Goal: Task Accomplishment & Management: Manage account settings

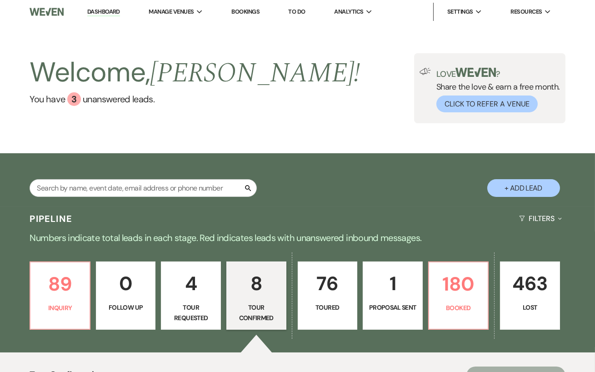
scroll to position [64, 0]
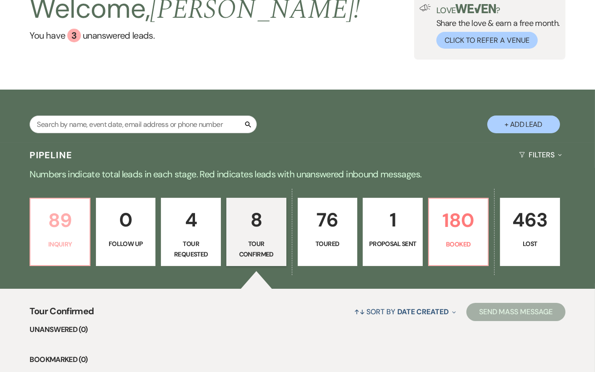
click at [52, 249] on p "Inquiry" at bounding box center [60, 244] width 48 height 10
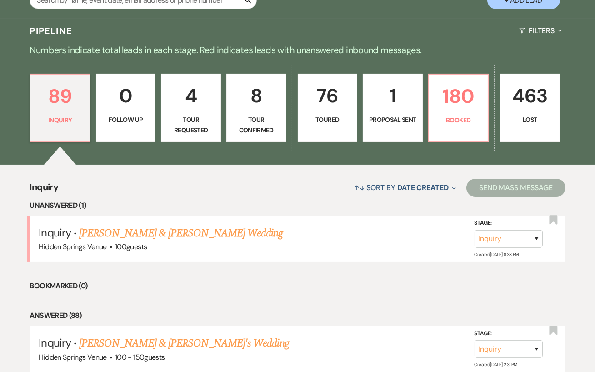
scroll to position [189, 0]
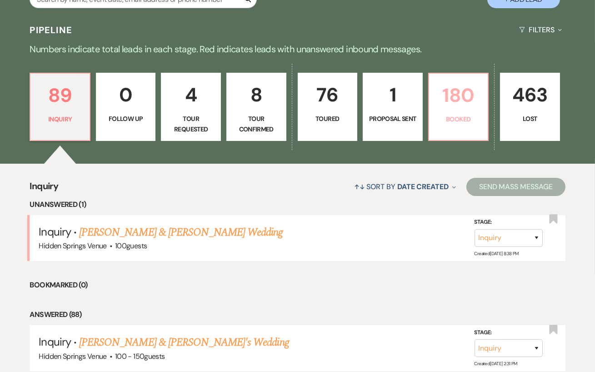
click at [448, 132] on link "180 Booked" at bounding box center [458, 107] width 61 height 68
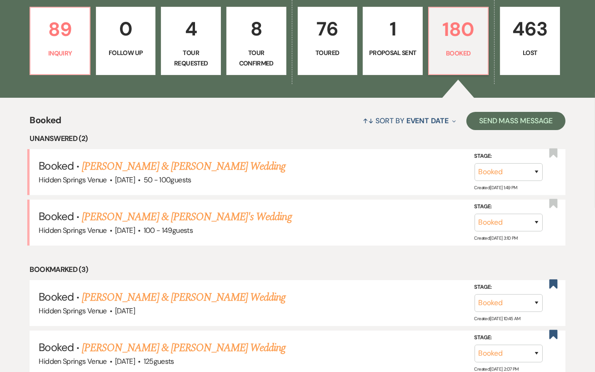
scroll to position [259, 0]
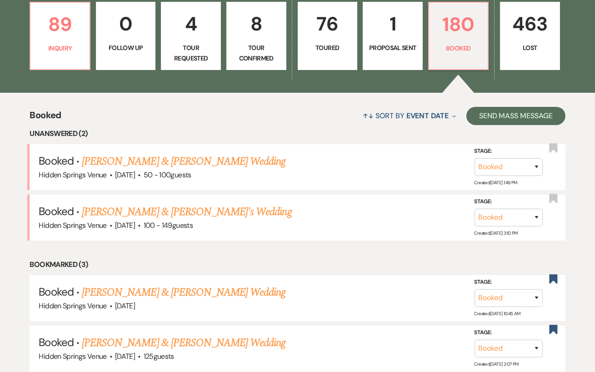
click at [387, 39] on p "1" at bounding box center [393, 24] width 48 height 30
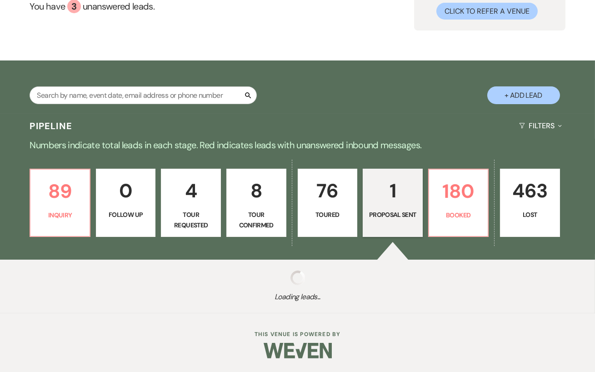
scroll to position [219, 0]
select select "6"
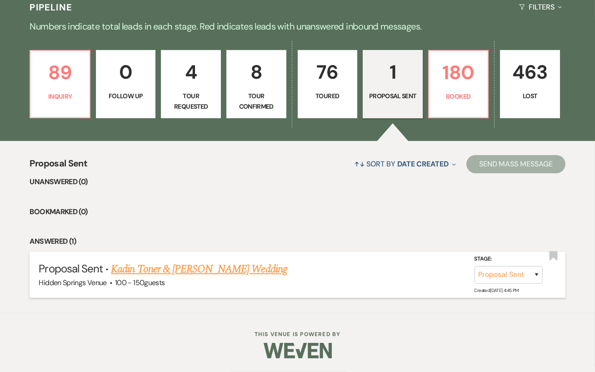
click at [204, 268] on link "Kadin Toner & [PERSON_NAME] Wedding" at bounding box center [199, 269] width 176 height 16
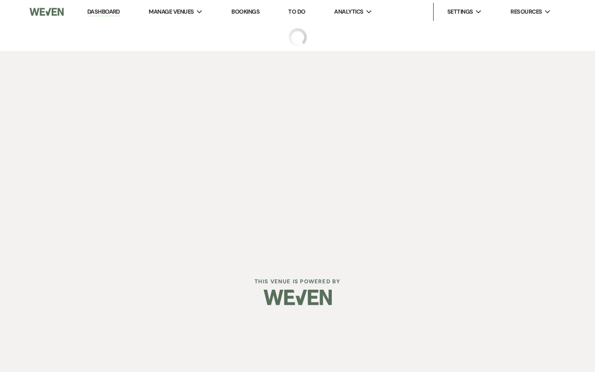
select select "6"
select select "17"
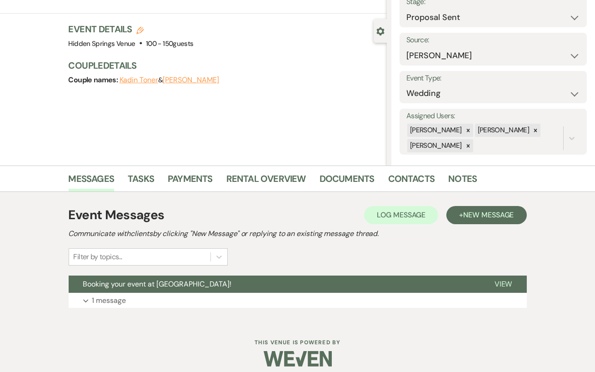
scroll to position [70, 0]
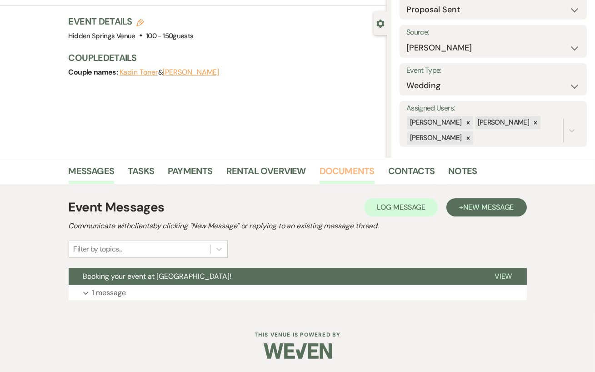
click at [352, 174] on link "Documents" at bounding box center [346, 174] width 55 height 20
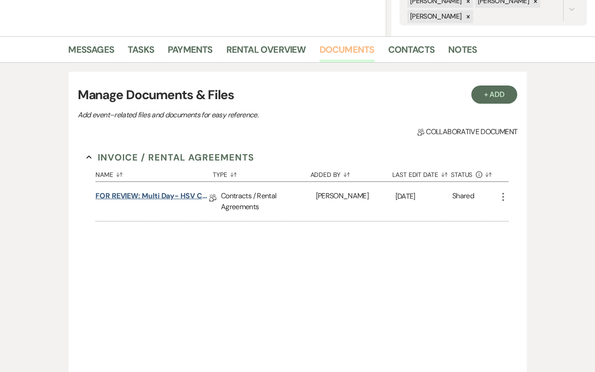
scroll to position [192, 0]
click at [173, 192] on link "FOR REVIEW: Multi Day- HSV Contract" at bounding box center [152, 197] width 114 height 14
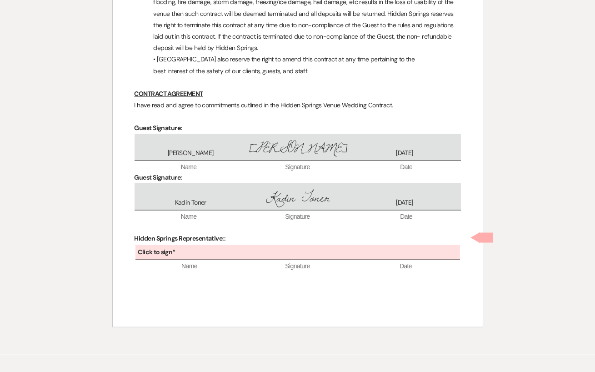
scroll to position [2988, 0]
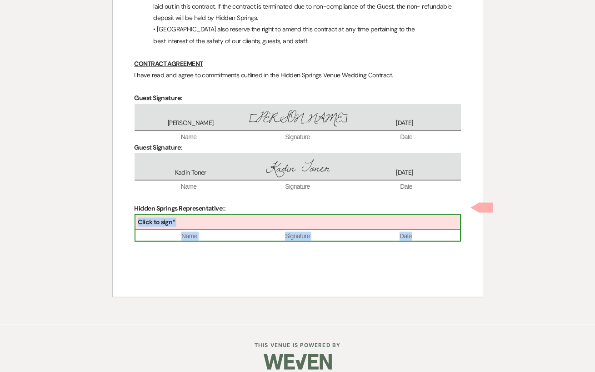
click at [255, 215] on div "Click to sign*" at bounding box center [297, 222] width 324 height 15
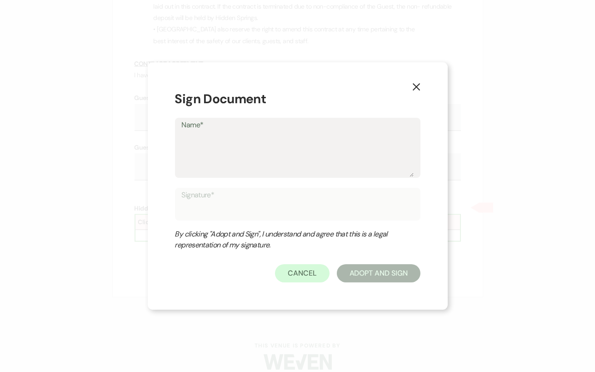
type textarea "M"
type input "M"
type textarea "Ma"
type input "Ma"
type textarea "Mar"
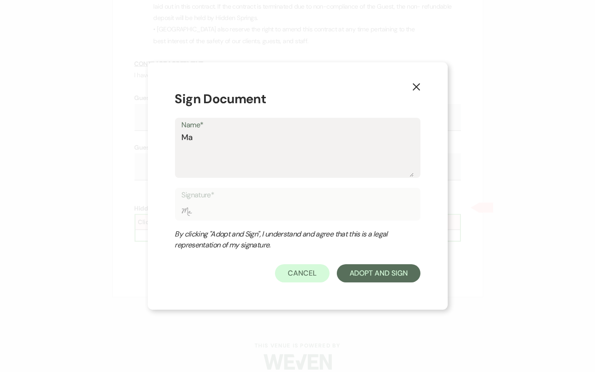
type input "Mar"
type textarea "Mari"
type input "Mari"
type textarea "Maris"
type input "Maris"
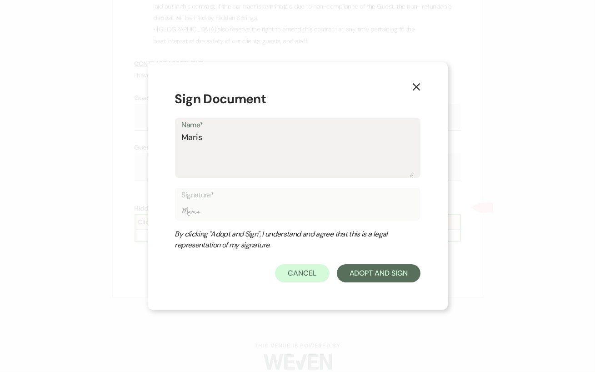
type textarea "Mariss"
type input "Mariss"
type textarea "[PERSON_NAME]"
type input "[PERSON_NAME]"
type textarea "[PERSON_NAME]"
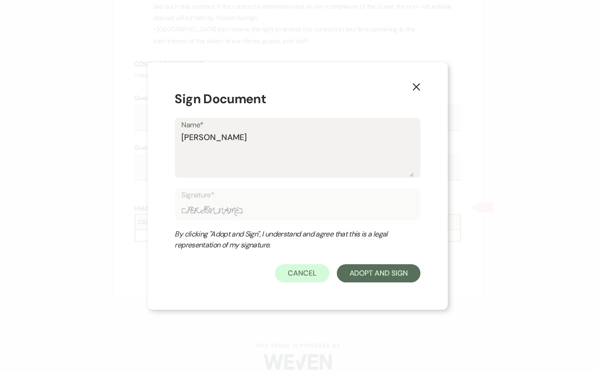
type input "[PERSON_NAME]"
type textarea "[PERSON_NAME]"
type input "[PERSON_NAME]"
type textarea "[PERSON_NAME]"
type input "[PERSON_NAME]"
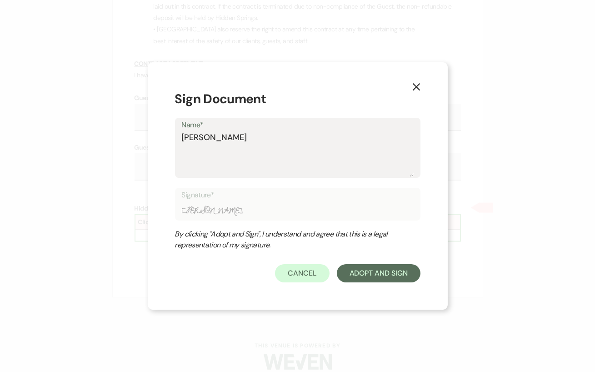
type textarea "[PERSON_NAME]"
type input "[PERSON_NAME]"
type textarea "[PERSON_NAME]"
type input "[PERSON_NAME]"
type textarea "[PERSON_NAME]"
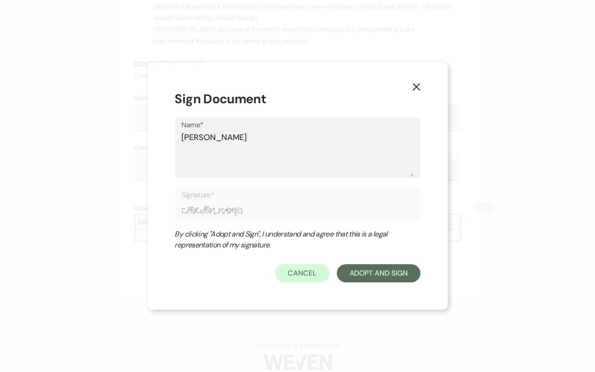
type input "[PERSON_NAME]"
type textarea "[PERSON_NAME]"
click at [365, 266] on button "Adopt And Sign" at bounding box center [379, 273] width 84 height 18
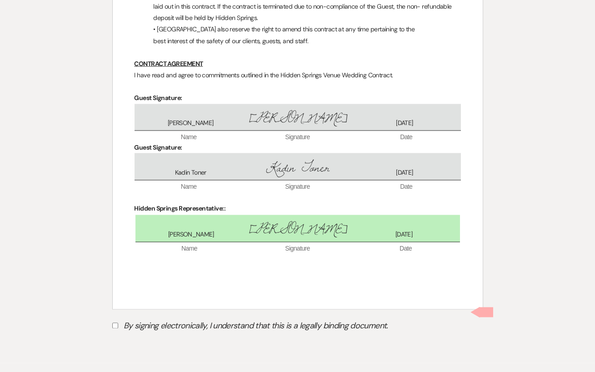
scroll to position [3026, 0]
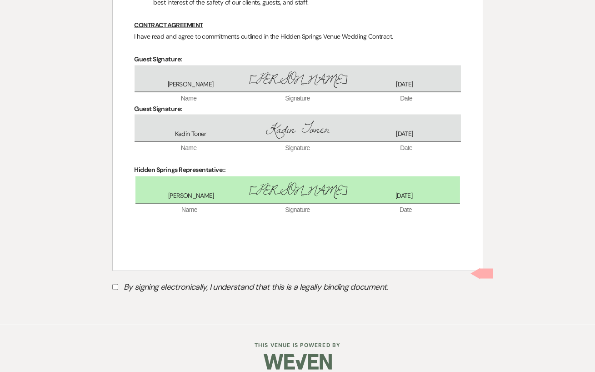
click at [116, 284] on input "By signing electronically, I understand that this is a legally binding document." at bounding box center [115, 287] width 6 height 6
checkbox input "true"
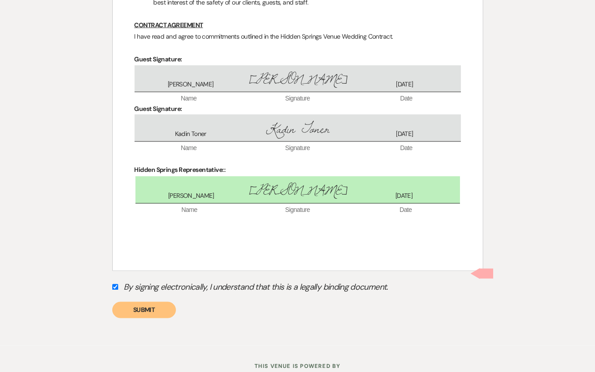
click at [156, 302] on button "Submit" at bounding box center [144, 310] width 64 height 16
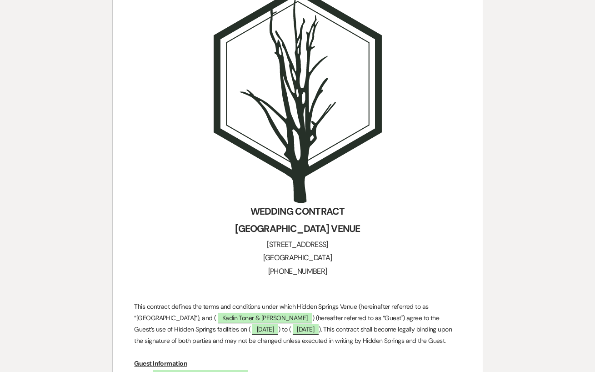
scroll to position [0, 0]
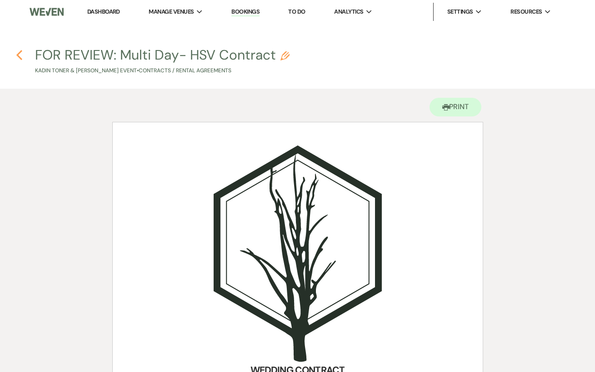
click at [20, 57] on use "button" at bounding box center [19, 55] width 6 height 10
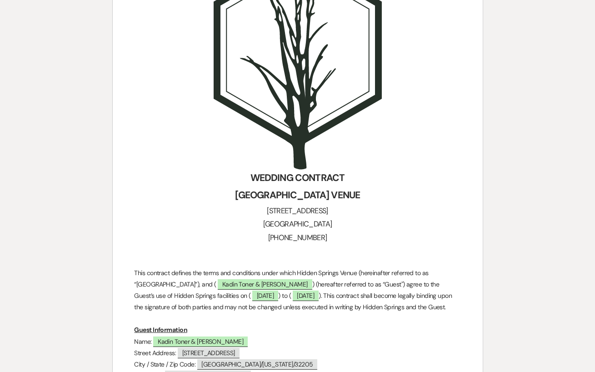
select select "6"
select select "17"
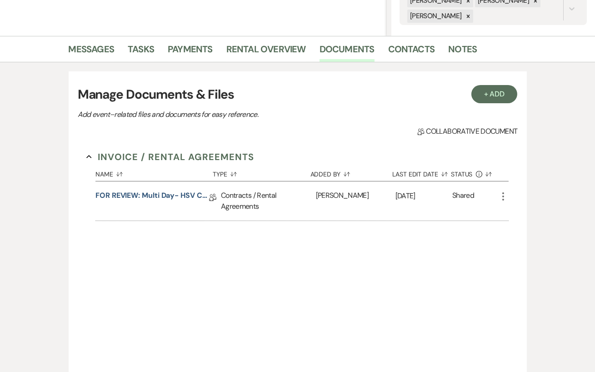
scroll to position [0, 0]
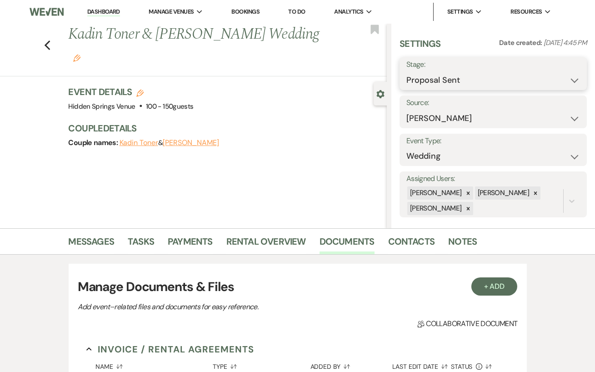
click at [503, 78] on select "Inquiry Follow Up Tour Requested Tour Confirmed Toured Proposal Sent Booked Lost" at bounding box center [493, 80] width 174 height 18
select select "7"
click at [406, 71] on select "Inquiry Follow Up Tour Requested Tour Confirmed Toured Proposal Sent Booked Lost" at bounding box center [493, 80] width 174 height 18
click at [575, 78] on button "Save" at bounding box center [567, 74] width 39 height 18
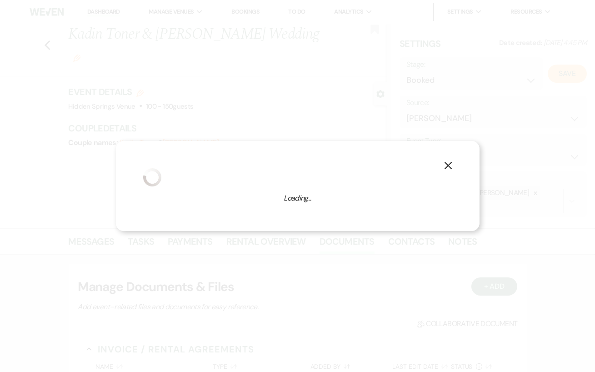
select select "1"
select select "638"
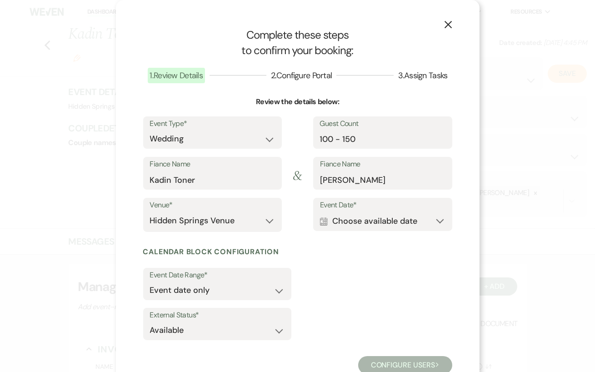
scroll to position [22, 0]
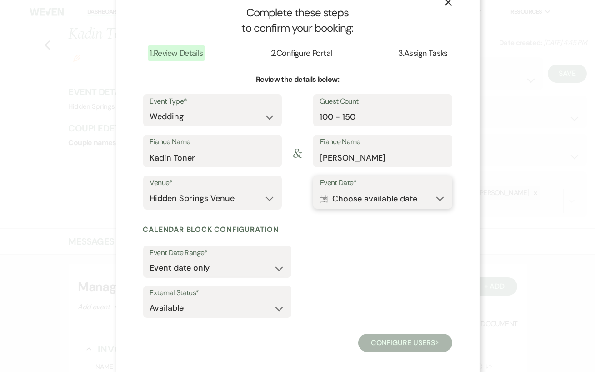
click at [364, 205] on button "Calendar Choose available date Expand" at bounding box center [382, 198] width 125 height 18
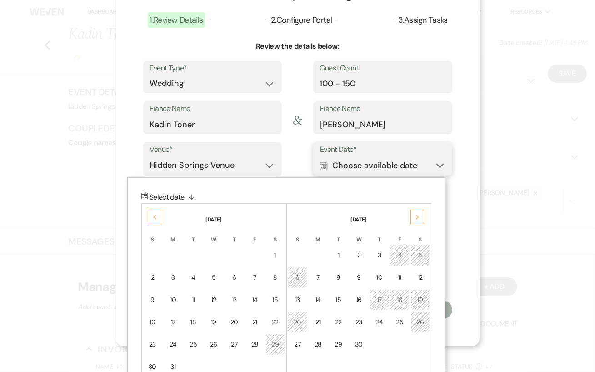
scroll to position [62, 0]
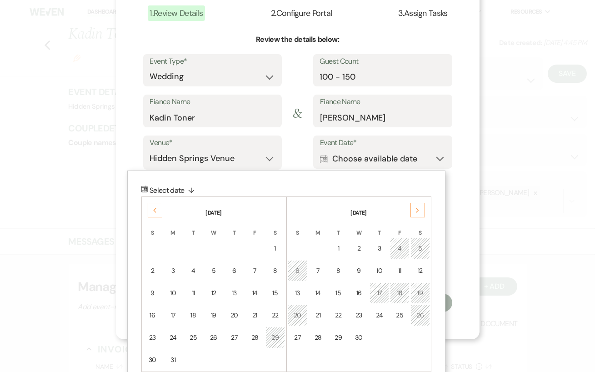
click at [413, 211] on div "Next" at bounding box center [417, 210] width 15 height 15
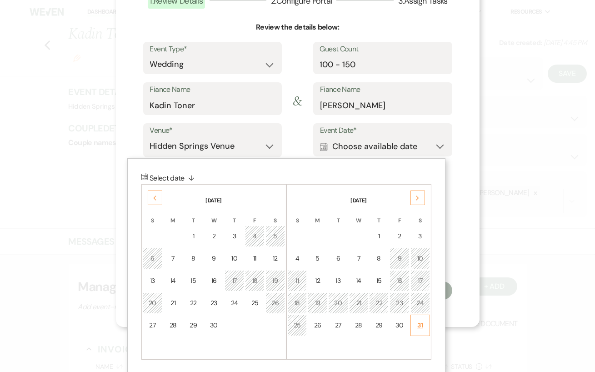
click at [419, 326] on div "31" at bounding box center [420, 325] width 8 height 10
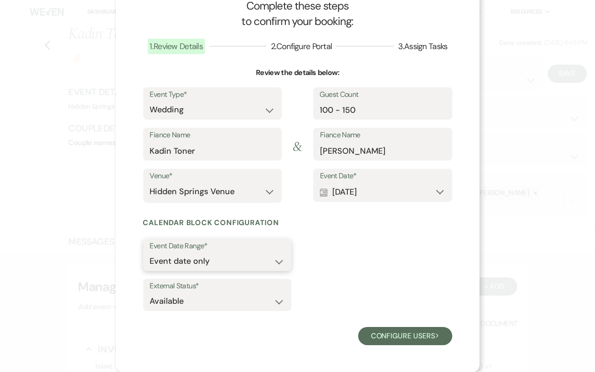
click at [275, 259] on select "Event date only Event date and" at bounding box center [217, 261] width 134 height 18
select select "eventDateAnd"
click at [150, 252] on select "Event date only Event date and" at bounding box center [217, 261] width 134 height 18
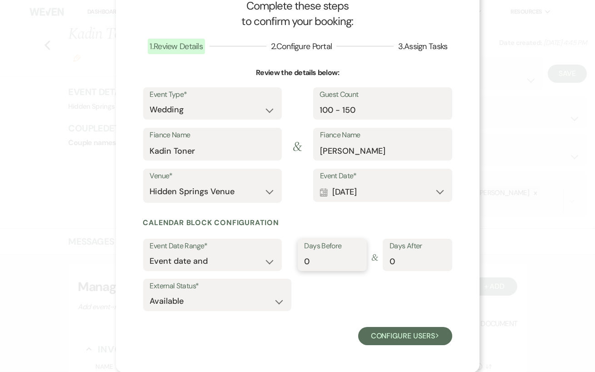
click at [317, 263] on input "0" at bounding box center [331, 261] width 55 height 18
type input "1"
click at [355, 259] on input "1" at bounding box center [331, 261] width 55 height 18
click at [319, 291] on div "External Status* Available Unavailable" at bounding box center [297, 297] width 309 height 36
click at [275, 305] on select "Available Unavailable" at bounding box center [217, 301] width 134 height 18
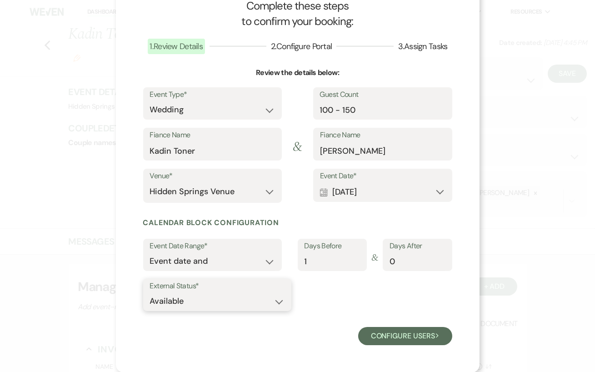
select select "false"
click at [150, 292] on select "Available Unavailable" at bounding box center [217, 301] width 134 height 18
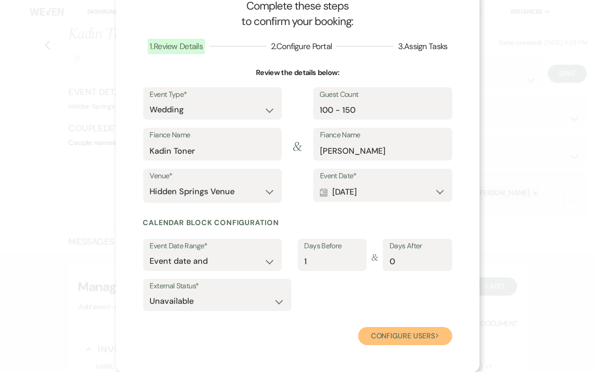
click at [394, 339] on button "Configure users Next" at bounding box center [405, 336] width 94 height 18
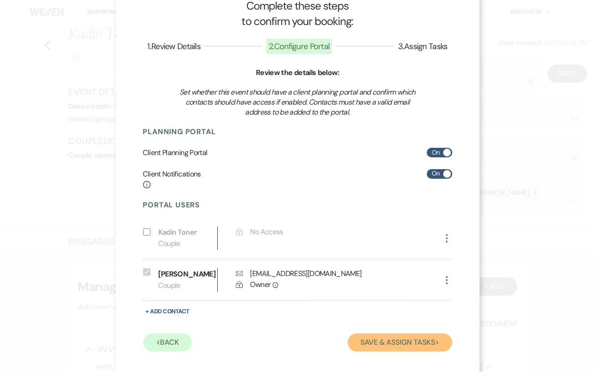
click at [394, 339] on button "Save & Assign Tasks Next" at bounding box center [400, 342] width 104 height 18
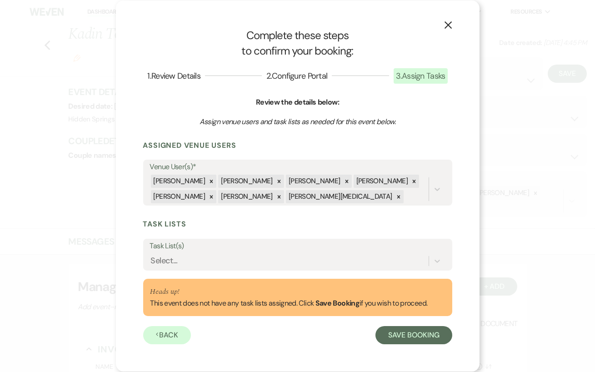
scroll to position [0, 0]
click at [394, 339] on button "Save Booking" at bounding box center [413, 335] width 76 height 18
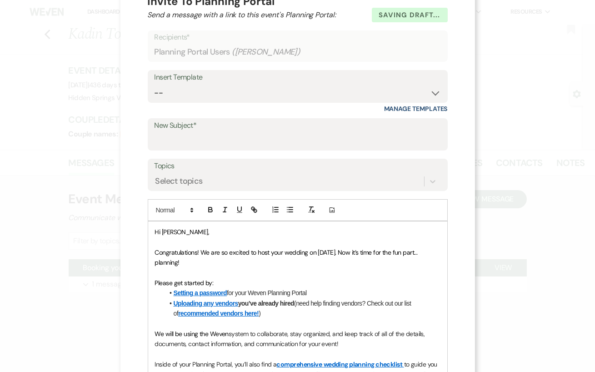
scroll to position [35, 0]
click at [296, 90] on select "-- Initial Inquiry Response Tour Request Response Follow Up Review Email Check-…" at bounding box center [297, 93] width 286 height 18
select select "2944"
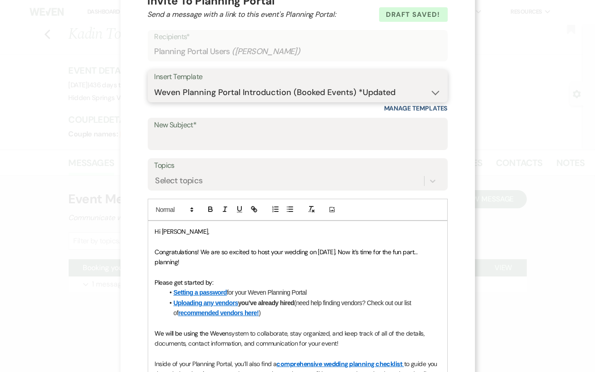
click at [154, 84] on select "-- Initial Inquiry Response Tour Request Response Follow Up Review Email Check-…" at bounding box center [297, 93] width 286 height 18
type input "Hidden Springs Planning Portal"
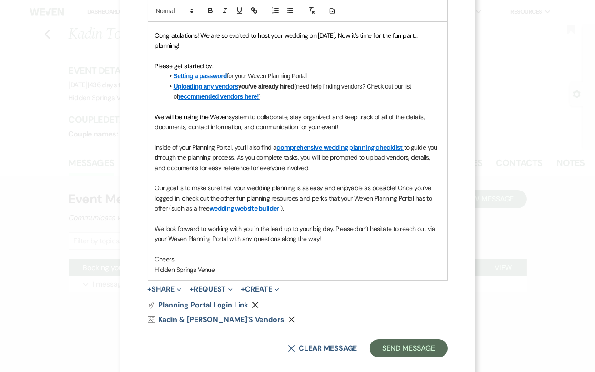
scroll to position [251, 0]
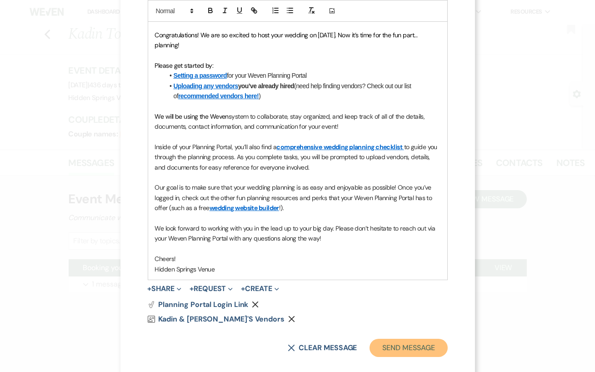
click at [394, 348] on button "Send Message" at bounding box center [408, 348] width 78 height 18
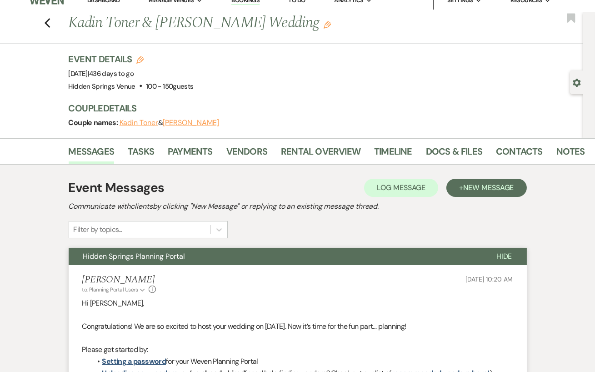
scroll to position [0, 0]
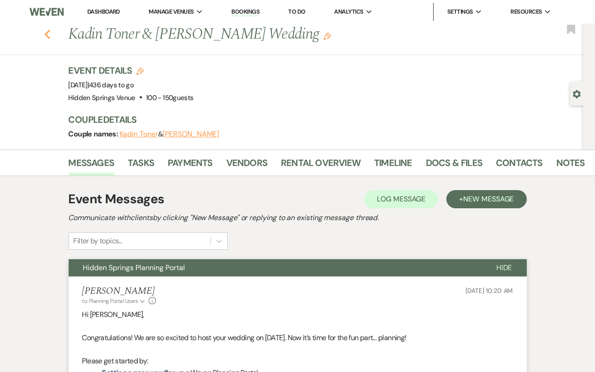
click at [45, 35] on icon "Previous" at bounding box center [47, 34] width 7 height 11
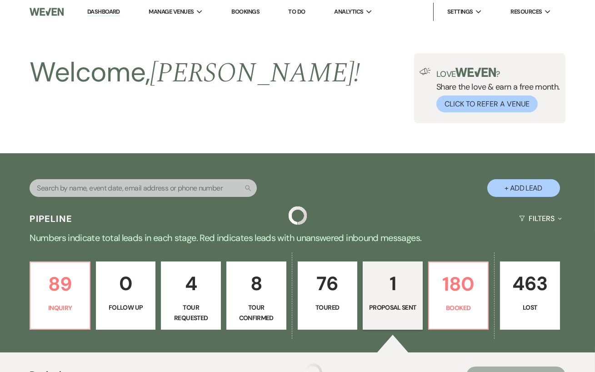
scroll to position [123, 0]
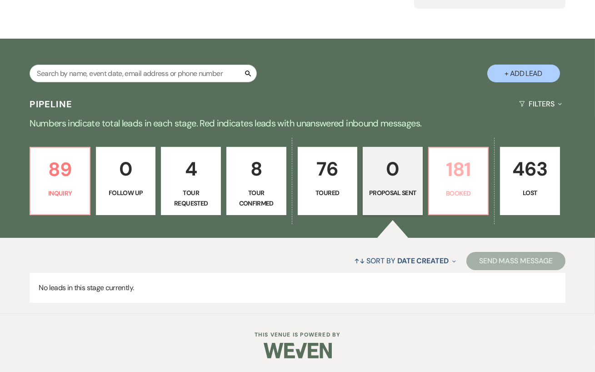
click at [468, 168] on p "181" at bounding box center [458, 169] width 48 height 30
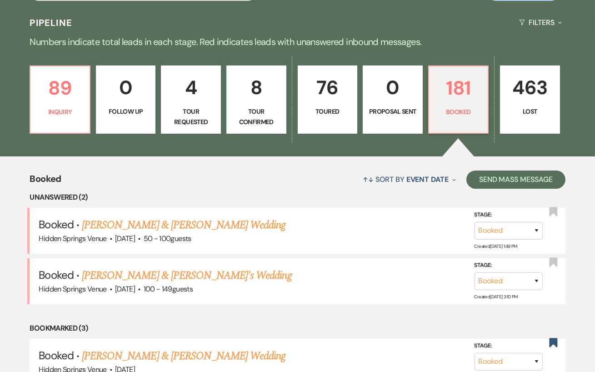
scroll to position [210, 0]
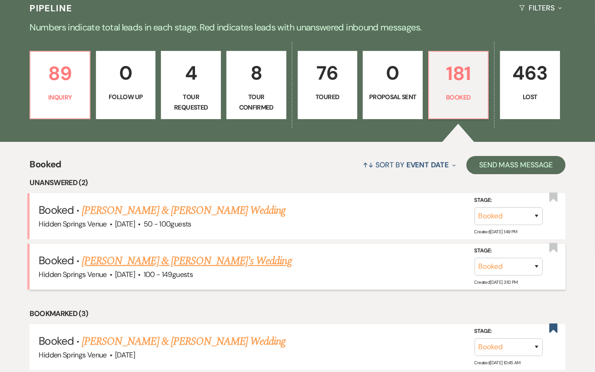
click at [214, 266] on link "[PERSON_NAME] & [PERSON_NAME]'s Wedding" at bounding box center [187, 261] width 210 height 16
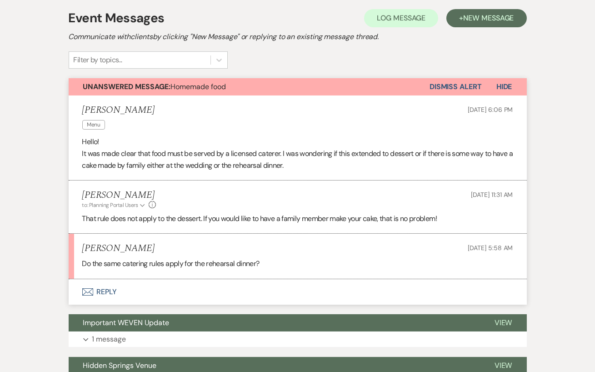
scroll to position [182, 0]
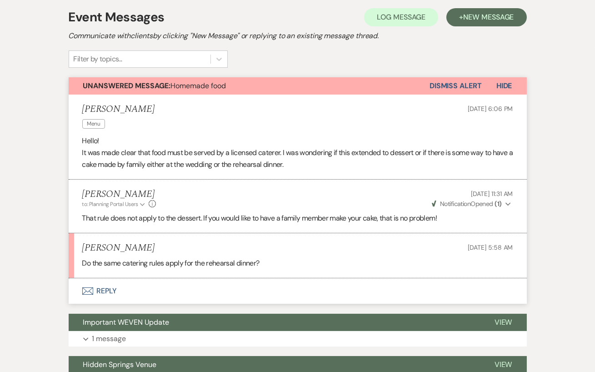
click at [201, 296] on button "Envelope Reply" at bounding box center [298, 290] width 458 height 25
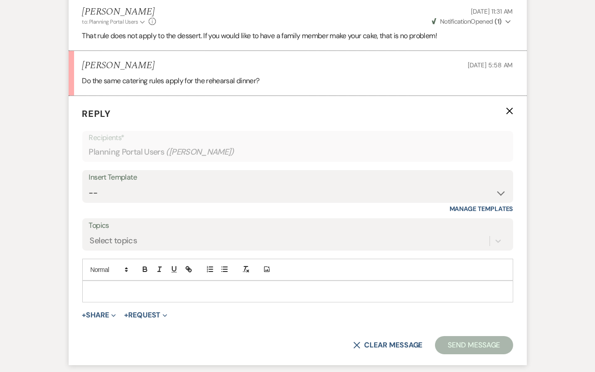
scroll to position [408, 0]
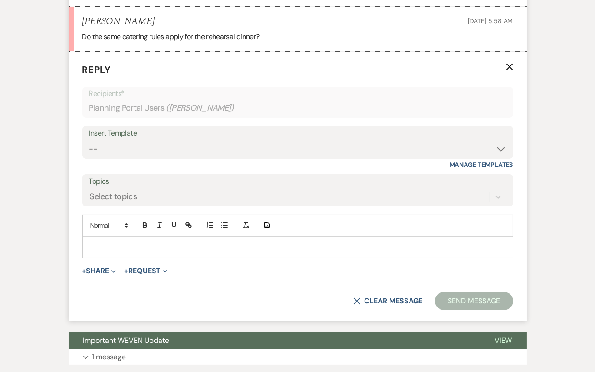
click at [116, 249] on p at bounding box center [298, 247] width 416 height 10
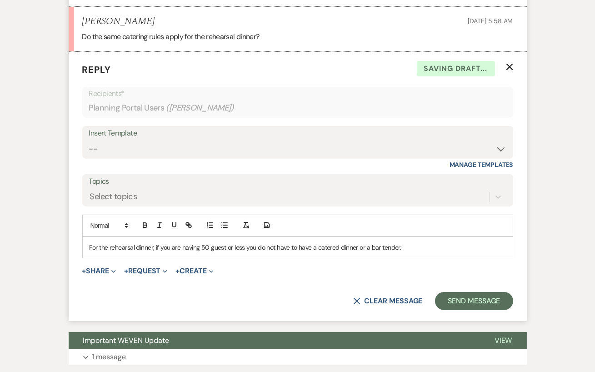
click at [386, 243] on p "For the rehearsal dinner, if you are having 50 guest or less you do not have to…" at bounding box center [298, 247] width 416 height 10
click at [379, 246] on p "For the rehearsal dinner, if you are having 50 guest or less you do not have to…" at bounding box center [298, 247] width 416 height 10
click at [426, 244] on p "For the rehearsal dinner, if you are having 50 guest or less you do not have to…" at bounding box center [298, 247] width 416 height 10
click at [348, 247] on p "For the rehearsal dinner, if you are having 50 guest or less you do not have to…" at bounding box center [298, 247] width 416 height 10
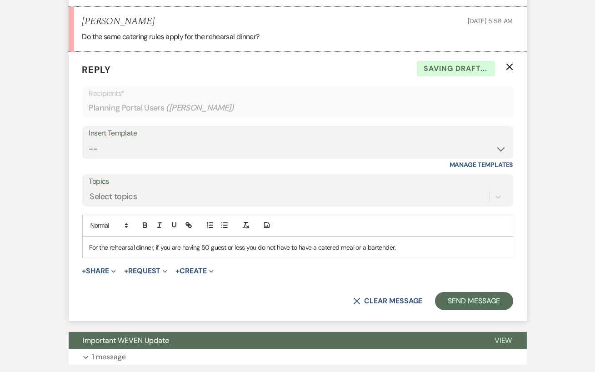
click at [420, 243] on p "For the rehearsal dinner, if you are having 50 guest or less you do not have to…" at bounding box center [298, 247] width 416 height 10
click at [453, 306] on button "Send Message" at bounding box center [474, 301] width 78 height 18
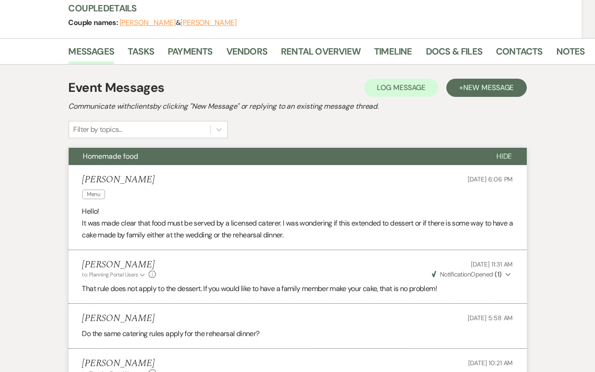
scroll to position [0, 0]
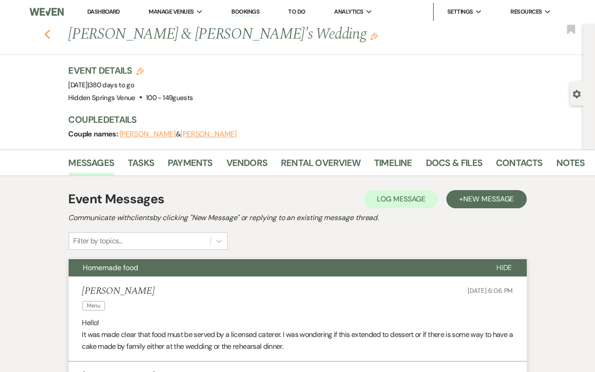
click at [45, 32] on icon "Previous" at bounding box center [47, 34] width 7 height 11
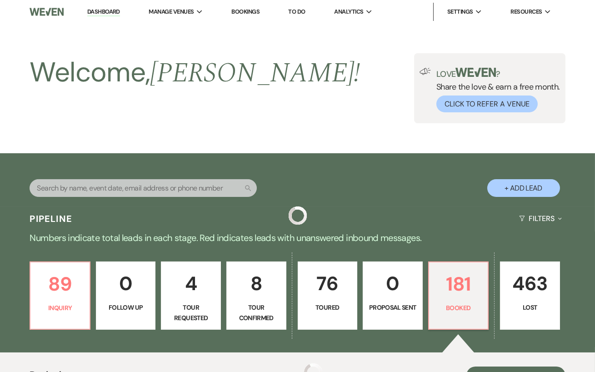
scroll to position [210, 0]
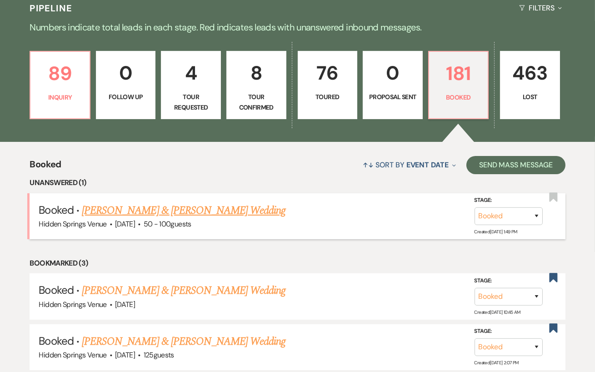
click at [174, 218] on link "[PERSON_NAME] & [PERSON_NAME] Wedding" at bounding box center [184, 210] width 204 height 16
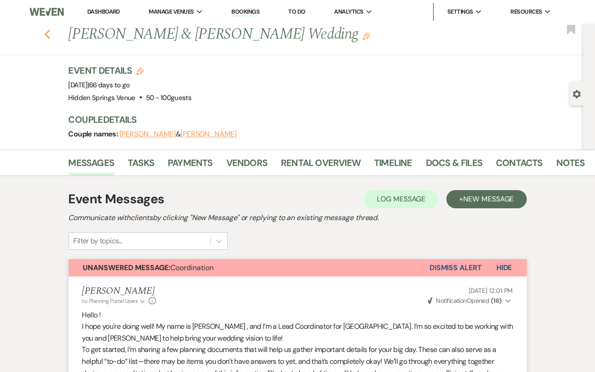
click at [45, 34] on use "button" at bounding box center [47, 35] width 6 height 10
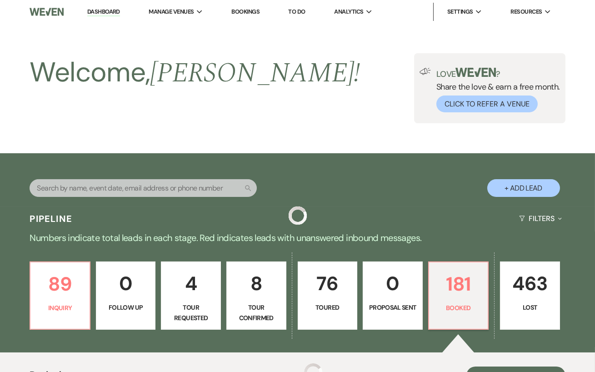
scroll to position [210, 0]
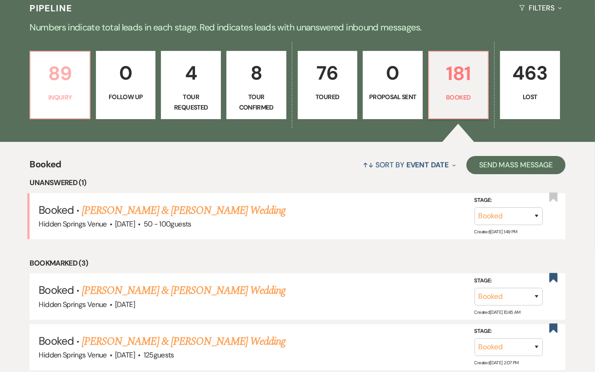
click at [84, 101] on link "89 Inquiry" at bounding box center [60, 85] width 61 height 68
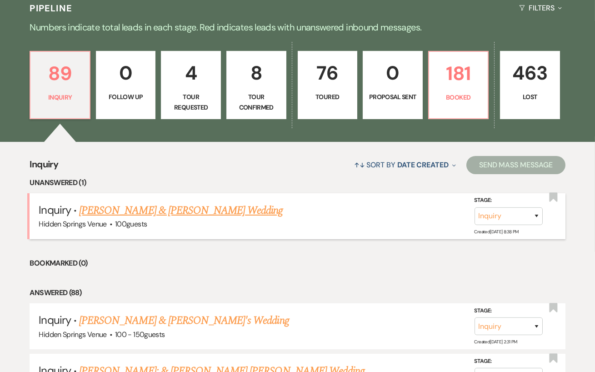
click at [147, 217] on link "[PERSON_NAME] & [PERSON_NAME] Wedding" at bounding box center [181, 210] width 204 height 16
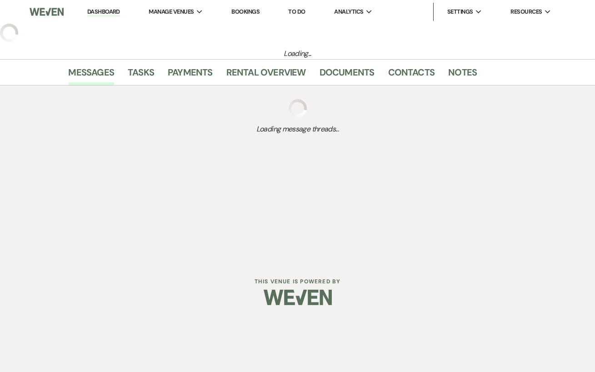
select select "5"
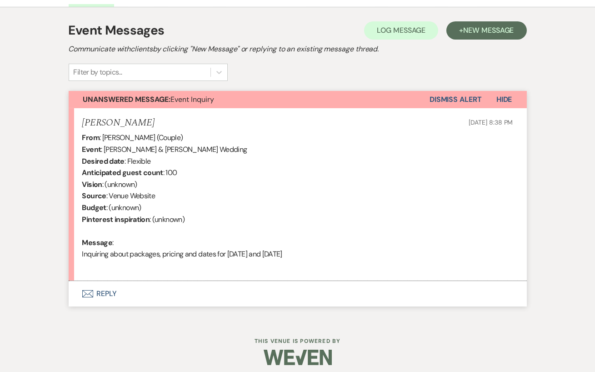
scroll to position [253, 0]
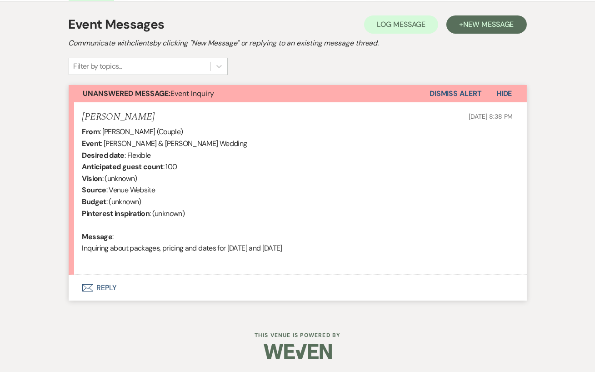
click at [220, 291] on button "Envelope Reply" at bounding box center [298, 287] width 458 height 25
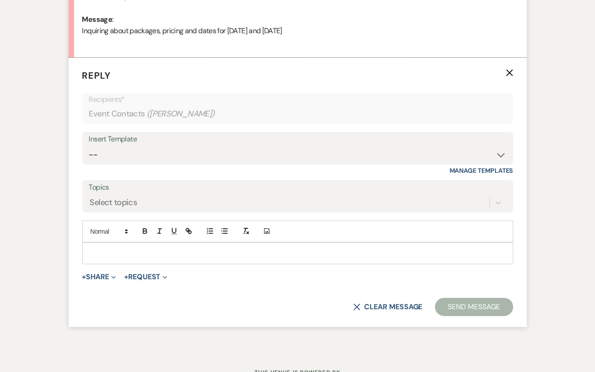
scroll to position [477, 0]
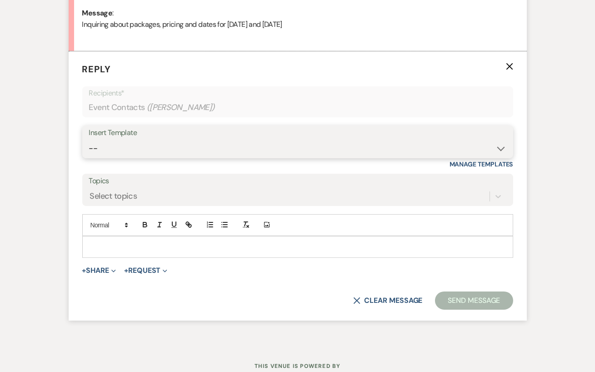
click at [176, 151] on select "-- Initial Inquiry Response Tour Request Response Follow Up Review Email Check-…" at bounding box center [297, 148] width 417 height 18
select select "4396"
click at [89, 139] on select "-- Initial Inquiry Response Tour Request Response Follow Up Review Email Check-…" at bounding box center [297, 148] width 417 height 18
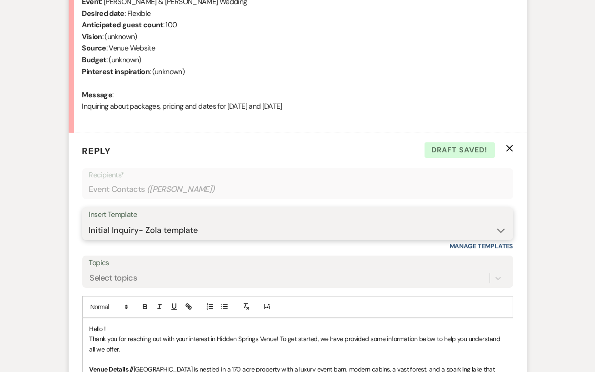
scroll to position [476, 0]
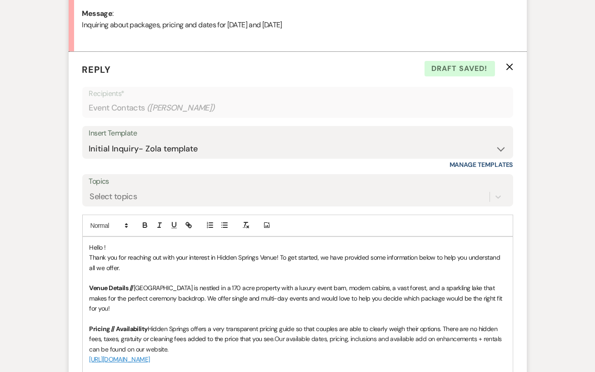
click at [104, 245] on span "Hello !" at bounding box center [98, 247] width 16 height 8
click at [142, 273] on p at bounding box center [298, 278] width 416 height 10
click at [139, 267] on p "Thank you for reaching out with your interest in Hidden Springs Venue! To get s…" at bounding box center [298, 262] width 416 height 20
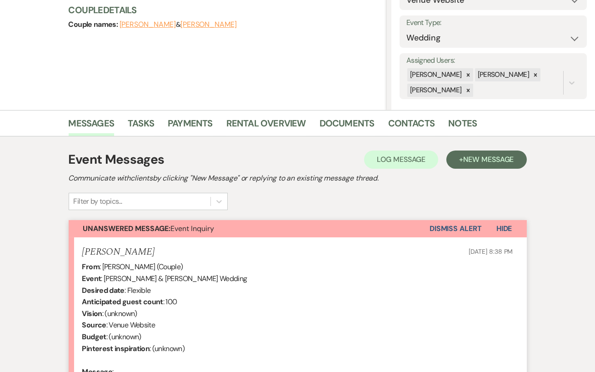
scroll to position [0, 0]
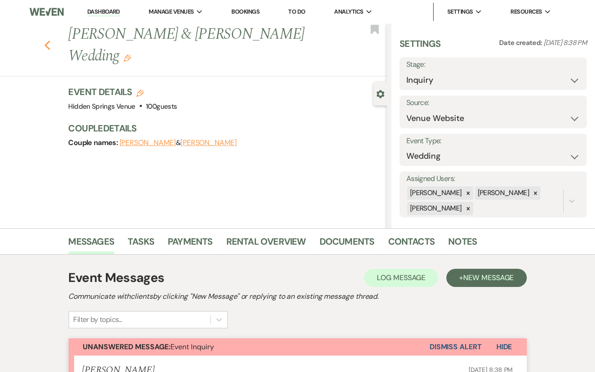
click at [46, 40] on icon "Previous" at bounding box center [47, 45] width 7 height 11
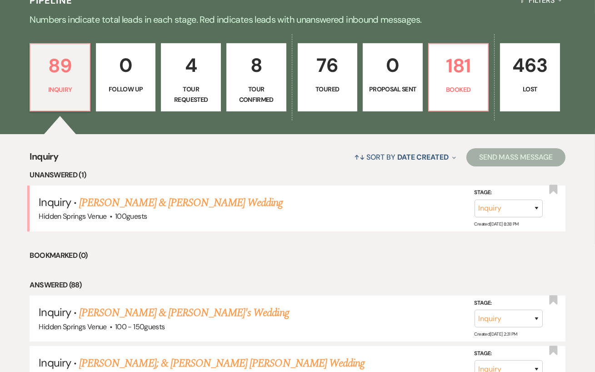
scroll to position [354, 0]
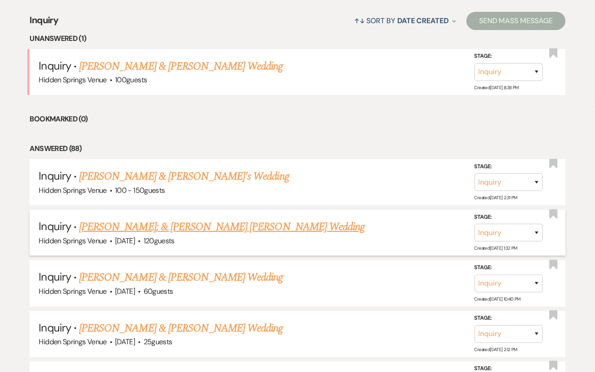
click at [230, 235] on link "[PERSON_NAME]; & [PERSON_NAME] [PERSON_NAME] Wedding" at bounding box center [221, 227] width 285 height 16
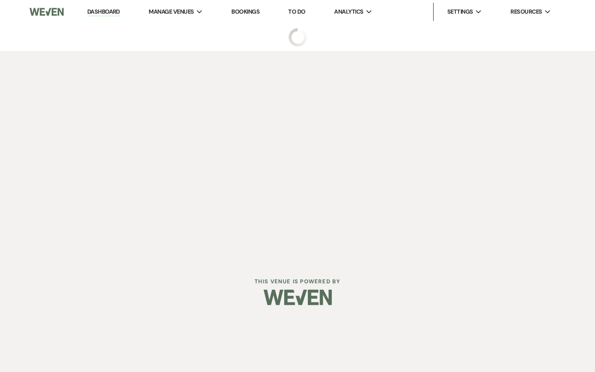
select select "5"
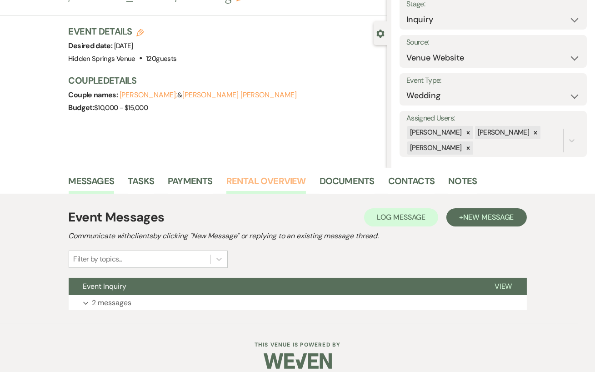
scroll to position [62, 0]
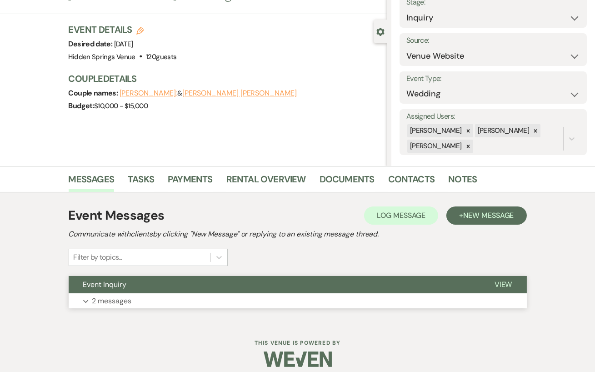
click at [179, 303] on button "Expand 2 messages" at bounding box center [298, 300] width 458 height 15
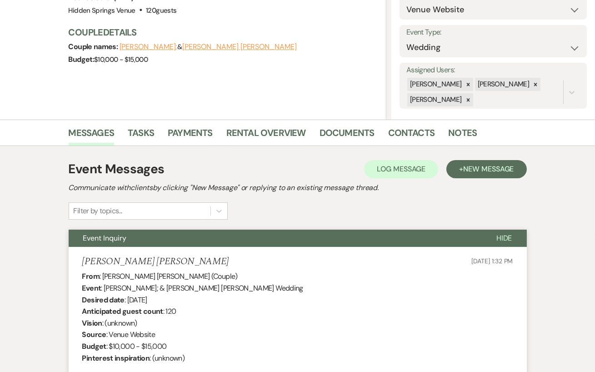
scroll to position [0, 0]
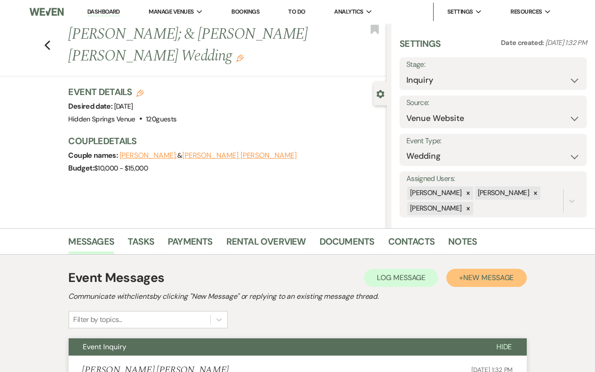
click at [488, 274] on span "New Message" at bounding box center [488, 278] width 50 height 10
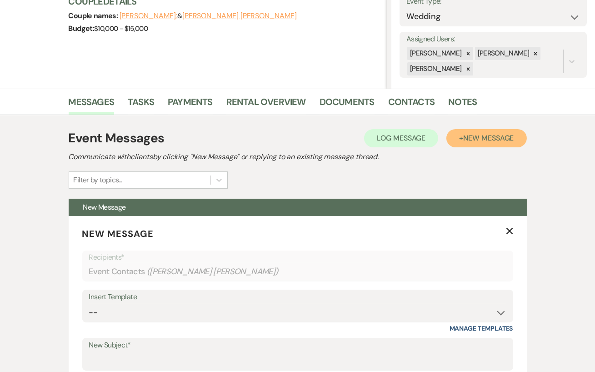
scroll to position [220, 0]
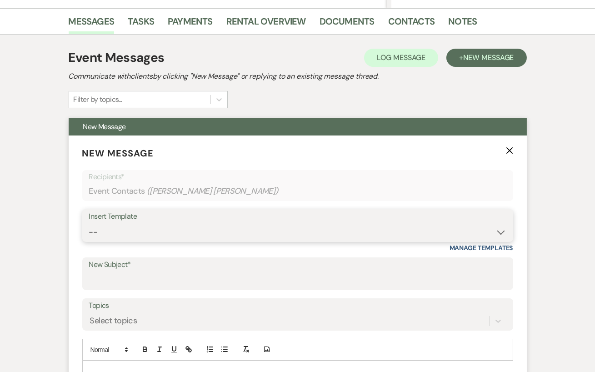
click at [222, 230] on select "-- Initial Inquiry Response Tour Request Response Follow Up Review Email Check-…" at bounding box center [297, 232] width 417 height 18
select select "4562"
click at [89, 223] on select "-- Initial Inquiry Response Tour Request Response Follow Up Review Email Check-…" at bounding box center [297, 232] width 417 height 18
type input "Virtual Tour Packet"
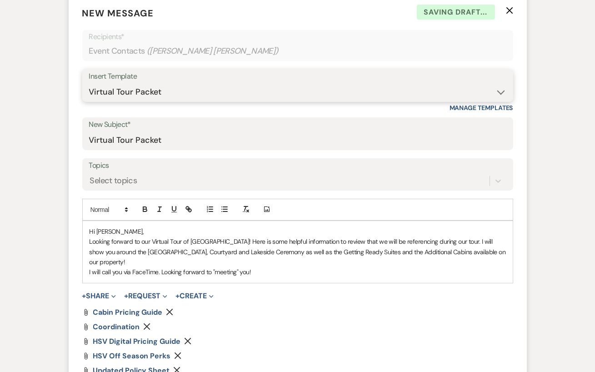
scroll to position [362, 0]
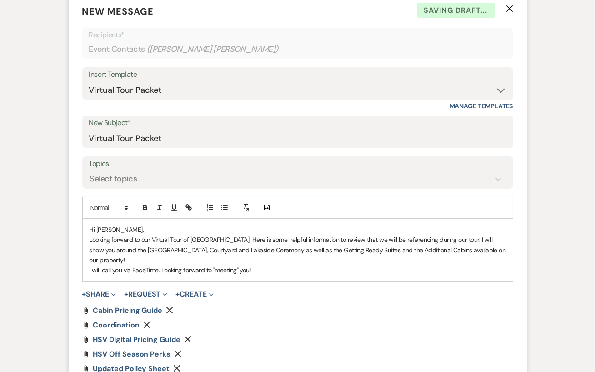
click at [109, 229] on p "Hi [PERSON_NAME]," at bounding box center [298, 229] width 416 height 10
click at [147, 248] on p "Looking forward to our Virtual Tour of [GEOGRAPHIC_DATA]! Here is some helpful …" at bounding box center [298, 249] width 416 height 30
click at [279, 265] on p "I will call you via FaceTime. Looking forward to "meeting" you!" at bounding box center [298, 270] width 416 height 10
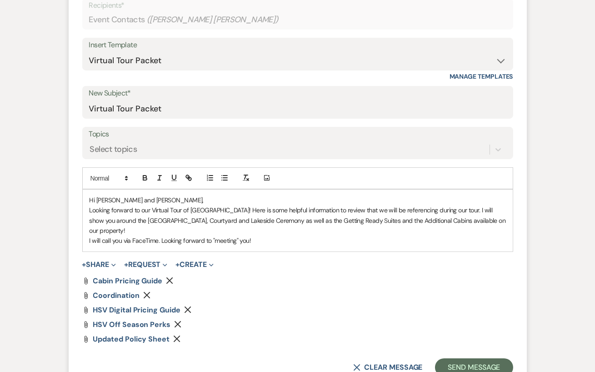
scroll to position [428, 0]
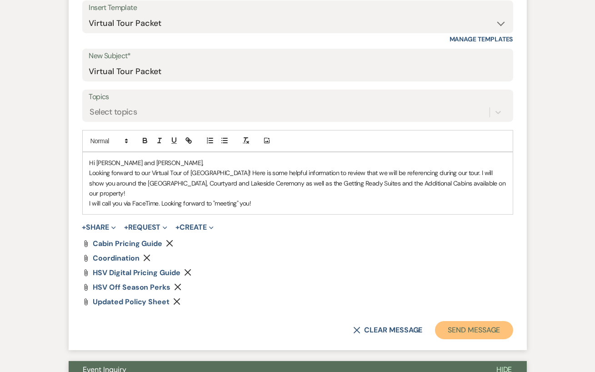
click at [465, 321] on button "Send Message" at bounding box center [474, 330] width 78 height 18
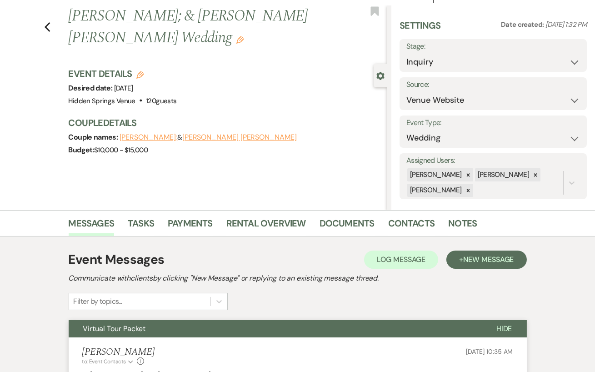
scroll to position [0, 0]
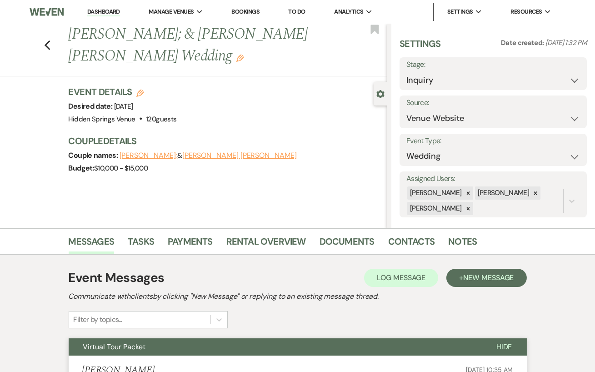
click at [491, 70] on label "Stage:" at bounding box center [493, 64] width 174 height 13
click at [488, 83] on select "Inquiry Follow Up Tour Requested Tour Confirmed Toured Proposal Sent Booked Lost" at bounding box center [493, 80] width 174 height 18
select select "4"
click at [406, 71] on select "Inquiry Follow Up Tour Requested Tour Confirmed Toured Proposal Sent Booked Lost" at bounding box center [493, 80] width 174 height 18
click at [564, 79] on button "Save" at bounding box center [567, 74] width 39 height 18
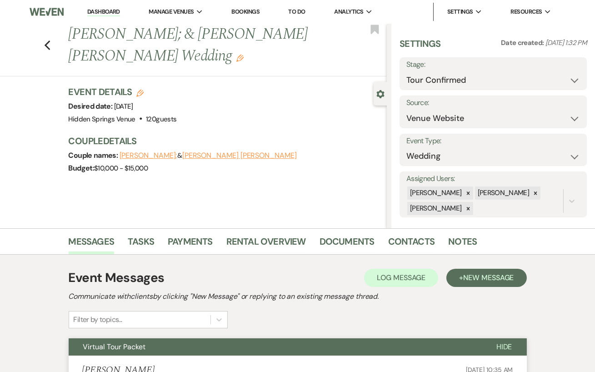
click at [43, 47] on div "Previous [PERSON_NAME]; & [PERSON_NAME] [PERSON_NAME] Wedding Edit Bookmark" at bounding box center [190, 50] width 391 height 53
click at [46, 44] on use "button" at bounding box center [47, 45] width 6 height 10
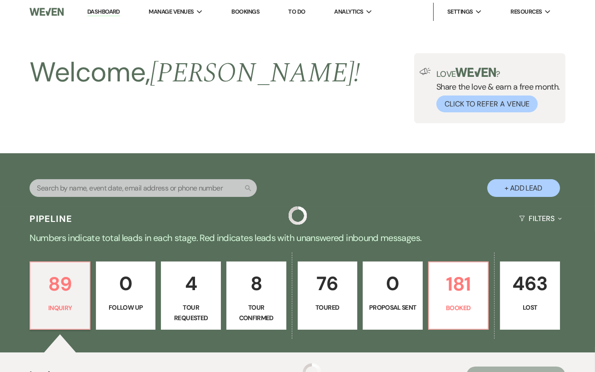
scroll to position [363, 0]
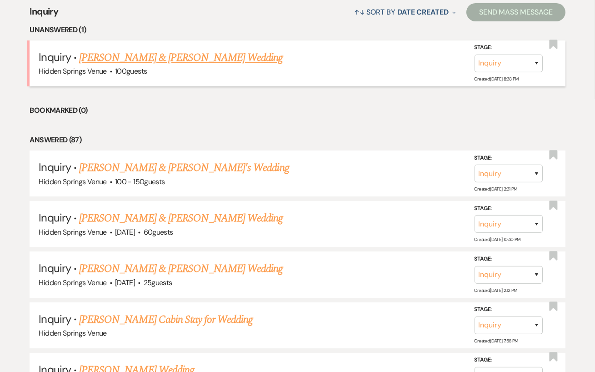
click at [206, 66] on link "[PERSON_NAME] & [PERSON_NAME] Wedding" at bounding box center [181, 58] width 204 height 16
select select "5"
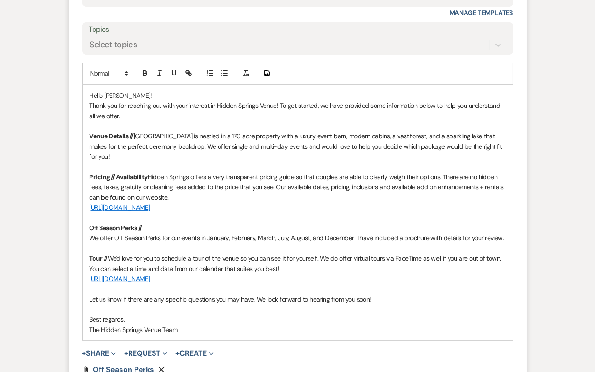
scroll to position [627, 0]
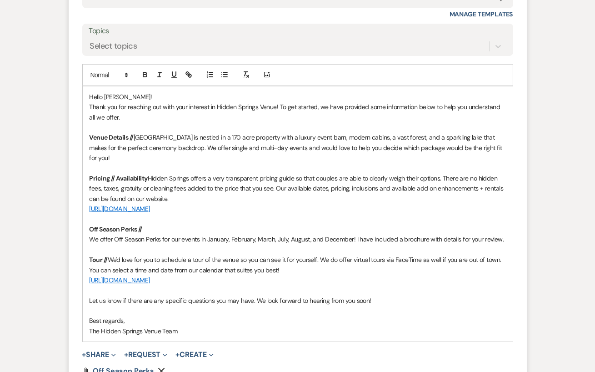
click at [124, 114] on p "Thank you for reaching out with your interest in Hidden Springs Venue! To get s…" at bounding box center [298, 112] width 416 height 20
click at [159, 116] on p "Thank you for reaching out with your interest in Hidden Springs Venue! To get s…" at bounding box center [298, 112] width 416 height 20
click at [202, 117] on p "Thank you for reaching out with your interest in Hidden Springs Venue! To get s…" at bounding box center [298, 112] width 416 height 20
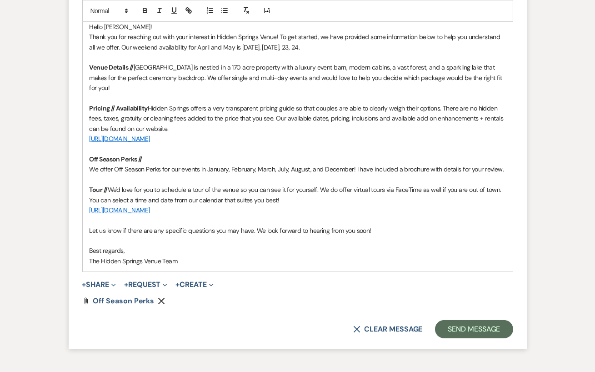
scroll to position [697, 0]
click at [453, 319] on button "Send Message" at bounding box center [474, 328] width 78 height 18
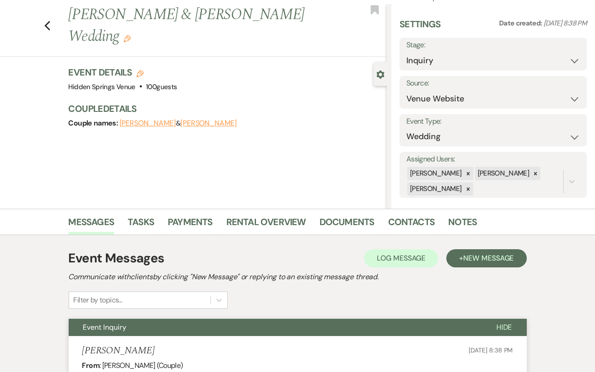
scroll to position [0, 0]
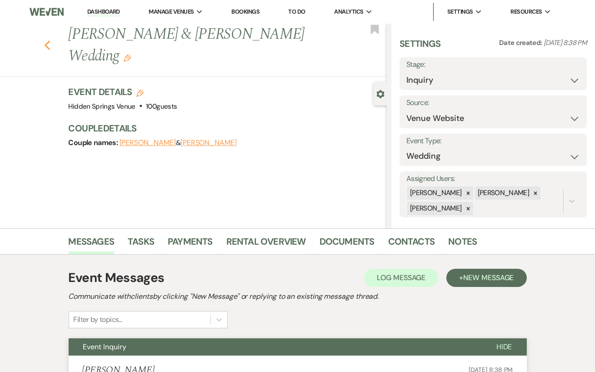
click at [47, 40] on icon "Previous" at bounding box center [47, 45] width 7 height 11
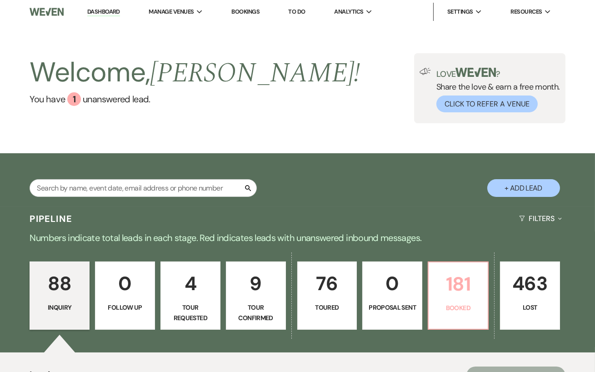
click at [463, 299] on p "181" at bounding box center [458, 284] width 48 height 30
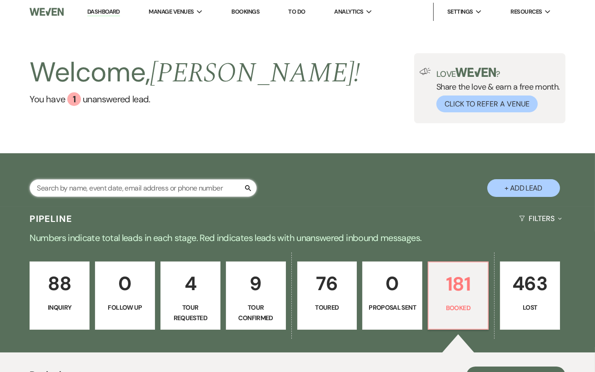
click at [161, 197] on input "text" at bounding box center [143, 188] width 227 height 18
type input "[PERSON_NAME]"
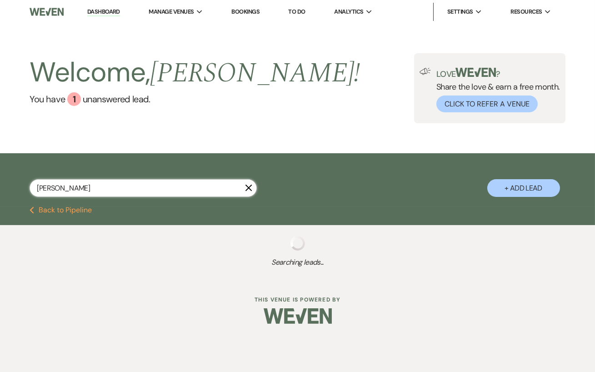
select select "4"
select select "5"
select select "8"
select select "6"
select select "8"
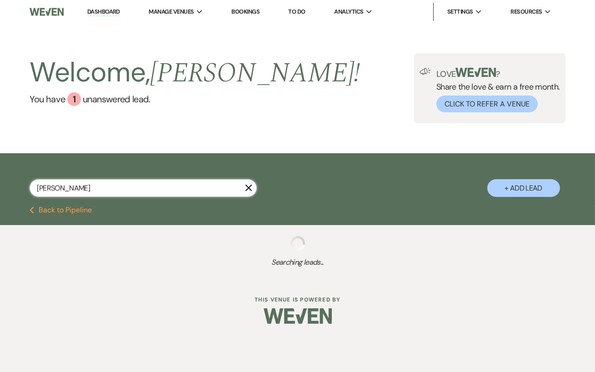
select select "6"
select select "5"
select select "8"
select select "11"
select select "8"
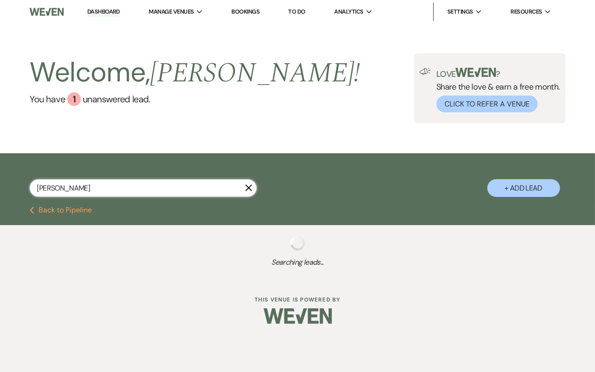
select select "4"
select select "8"
select select "4"
select select "8"
select select "5"
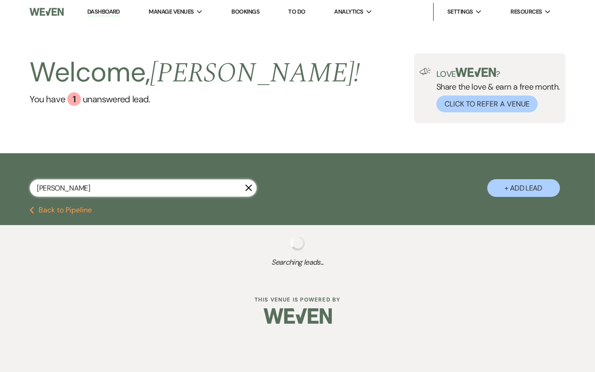
select select "8"
select select "5"
select select "8"
select select "5"
select select "8"
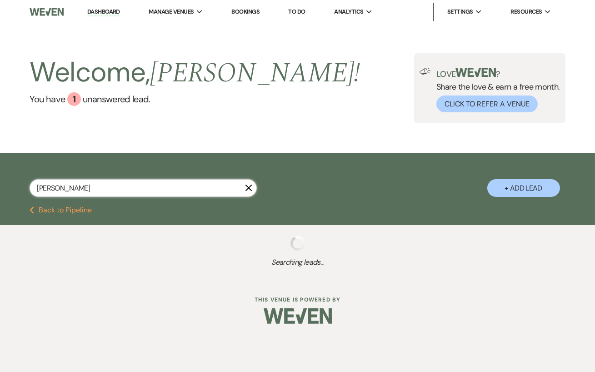
select select "1"
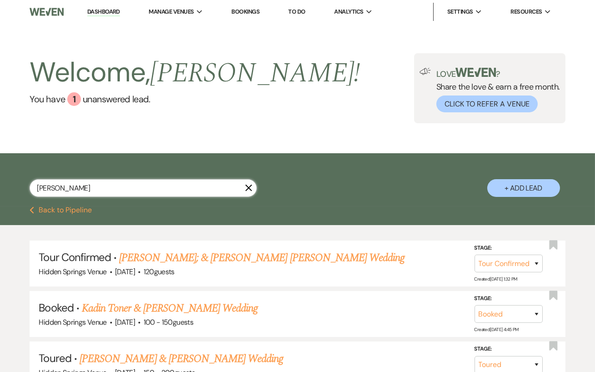
type input "[PERSON_NAME]"
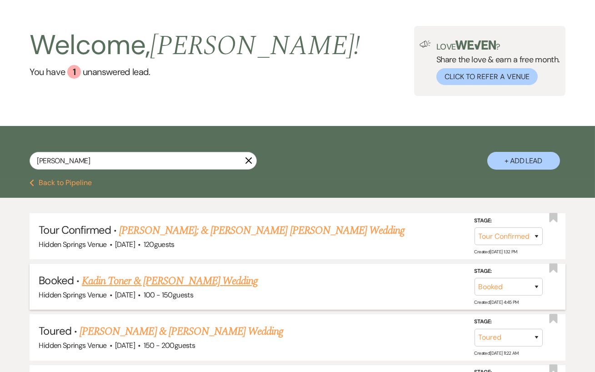
click at [209, 286] on link "Kadin Toner & [PERSON_NAME] Wedding" at bounding box center [170, 281] width 176 height 16
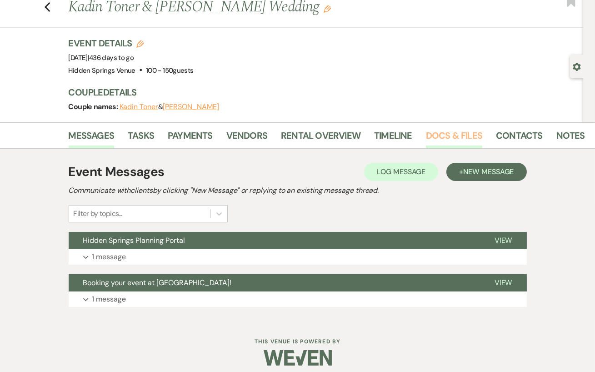
click at [450, 138] on link "Docs & Files" at bounding box center [454, 138] width 56 height 20
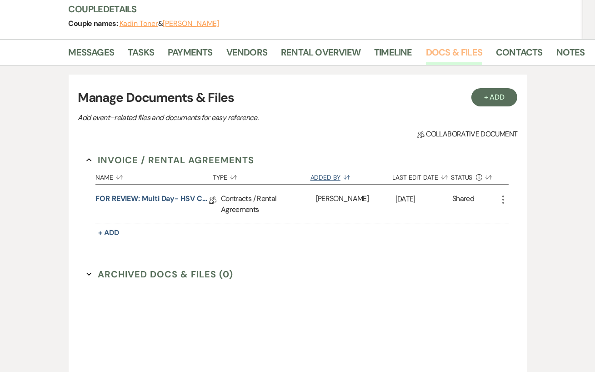
scroll to position [111, 0]
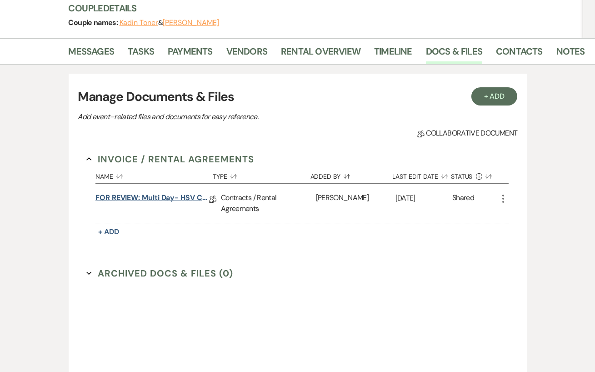
click at [183, 198] on link "FOR REVIEW: Multi Day- HSV Contract" at bounding box center [152, 199] width 114 height 14
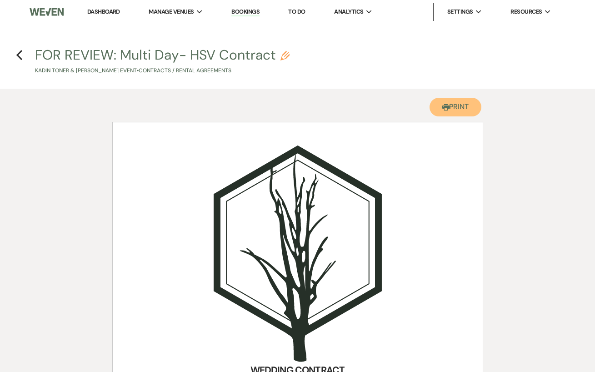
click at [464, 110] on button "Printer Print" at bounding box center [455, 107] width 52 height 19
click at [20, 50] on use "button" at bounding box center [19, 55] width 6 height 10
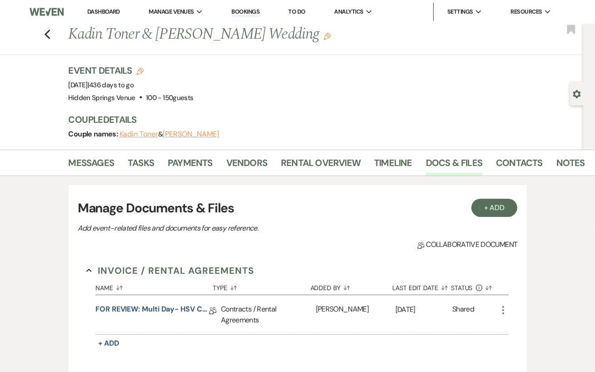
click at [106, 10] on link "Dashboard" at bounding box center [103, 12] width 33 height 8
